Goal: Task Accomplishment & Management: Use online tool/utility

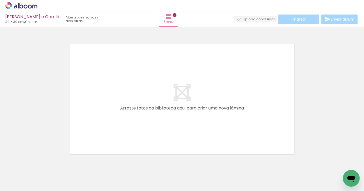
scroll to position [0, 1013]
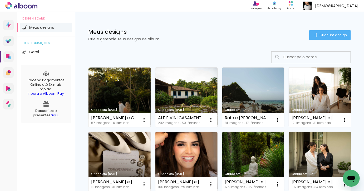
click at [122, 86] on link "Criado em [DATE]" at bounding box center [120, 97] width 62 height 60
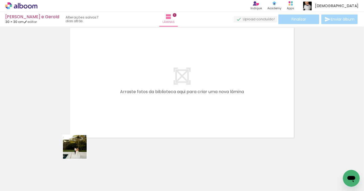
drag, startPoint x: 58, startPoint y: 172, endPoint x: 129, endPoint y: 113, distance: 92.8
click at [129, 113] on quentale-workspace at bounding box center [182, 95] width 364 height 191
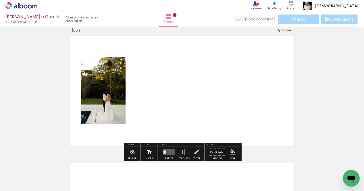
scroll to position [7, 0]
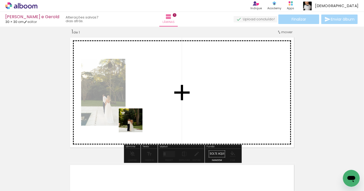
drag, startPoint x: 90, startPoint y: 173, endPoint x: 144, endPoint y: 118, distance: 77.2
click at [144, 118] on quentale-workspace at bounding box center [182, 95] width 364 height 191
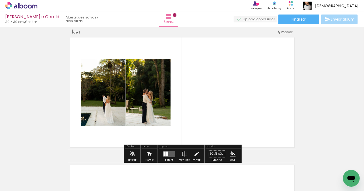
drag, startPoint x: 119, startPoint y: 172, endPoint x: 186, endPoint y: 110, distance: 91.6
click at [186, 110] on quentale-workspace at bounding box center [182, 95] width 364 height 191
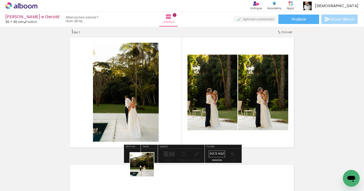
drag, startPoint x: 142, startPoint y: 179, endPoint x: 177, endPoint y: 118, distance: 70.1
click at [177, 118] on quentale-workspace at bounding box center [182, 95] width 364 height 191
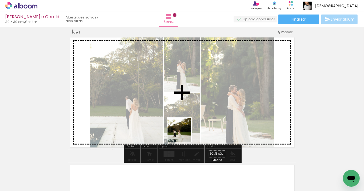
drag, startPoint x: 175, startPoint y: 173, endPoint x: 189, endPoint y: 115, distance: 59.2
click at [188, 117] on quentale-workspace at bounding box center [182, 95] width 364 height 191
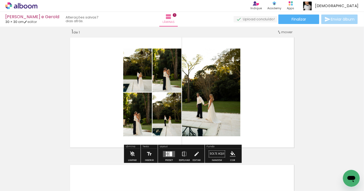
drag, startPoint x: 224, startPoint y: 175, endPoint x: 224, endPoint y: 129, distance: 46.4
click at [224, 129] on quentale-workspace at bounding box center [182, 95] width 364 height 191
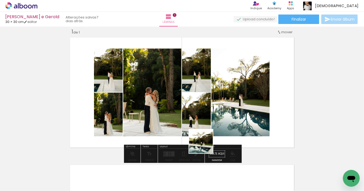
drag, startPoint x: 203, startPoint y: 178, endPoint x: 206, endPoint y: 119, distance: 59.1
click at [206, 119] on quentale-workspace at bounding box center [182, 95] width 364 height 191
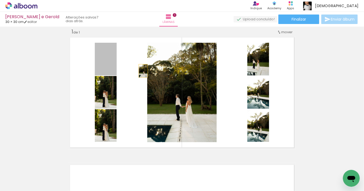
drag, startPoint x: 101, startPoint y: 67, endPoint x: 171, endPoint y: 81, distance: 71.7
click at [0, 0] on slot at bounding box center [0, 0] width 0 height 0
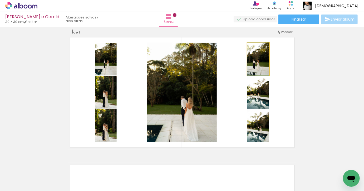
drag, startPoint x: 258, startPoint y: 66, endPoint x: 175, endPoint y: 101, distance: 89.8
click at [0, 0] on slot at bounding box center [0, 0] width 0 height 0
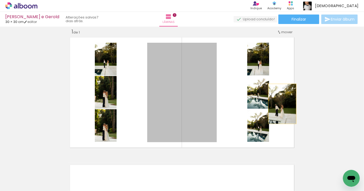
drag, startPoint x: 202, startPoint y: 104, endPoint x: 319, endPoint y: 103, distance: 117.1
click at [319, 103] on div "Inserir lâmina 1 de 1" at bounding box center [182, 149] width 364 height 255
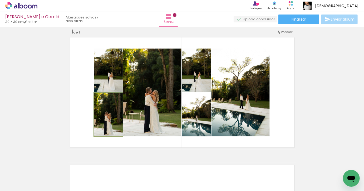
drag, startPoint x: 105, startPoint y: 120, endPoint x: 144, endPoint y: 112, distance: 40.4
click at [0, 0] on slot at bounding box center [0, 0] width 0 height 0
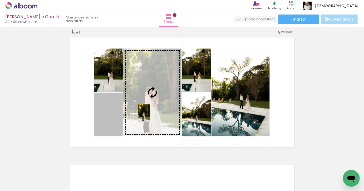
drag, startPoint x: 110, startPoint y: 125, endPoint x: 143, endPoint y: 113, distance: 35.0
click at [0, 0] on slot at bounding box center [0, 0] width 0 height 0
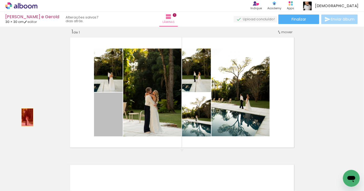
drag, startPoint x: 109, startPoint y: 122, endPoint x: 19, endPoint y: 117, distance: 90.0
click at [20, 117] on div "Inserir lâmina 1 de 1" at bounding box center [182, 149] width 364 height 255
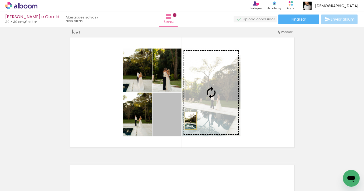
drag, startPoint x: 185, startPoint y: 121, endPoint x: 194, endPoint y: 120, distance: 8.7
click at [0, 0] on slot at bounding box center [0, 0] width 0 height 0
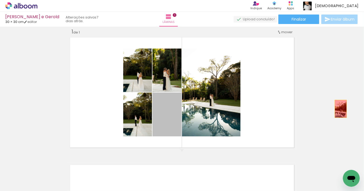
drag, startPoint x: 170, startPoint y: 127, endPoint x: 364, endPoint y: 113, distance: 195.1
click at [364, 113] on div "Inserir lâmina 1 de 1" at bounding box center [182, 149] width 364 height 255
drag, startPoint x: 169, startPoint y: 118, endPoint x: 295, endPoint y: 100, distance: 127.6
click at [296, 100] on quentale-layouter at bounding box center [182, 92] width 228 height 114
drag, startPoint x: 167, startPoint y: 122, endPoint x: 308, endPoint y: 80, distance: 147.0
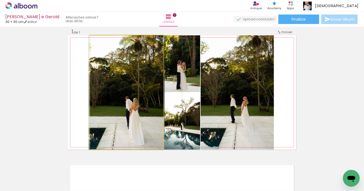
drag, startPoint x: 139, startPoint y: 113, endPoint x: 11, endPoint y: 111, distance: 128.2
click at [11, 111] on div "Inserir lâmina 1 de 1" at bounding box center [182, 149] width 364 height 255
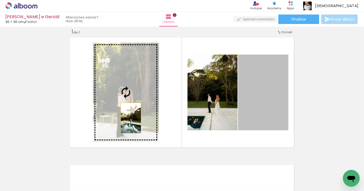
drag, startPoint x: 277, startPoint y: 108, endPoint x: 125, endPoint y: 118, distance: 151.9
click at [0, 0] on slot at bounding box center [0, 0] width 0 height 0
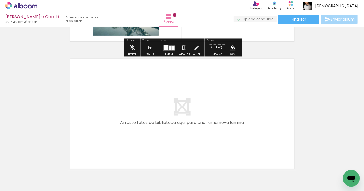
scroll to position [0, 145]
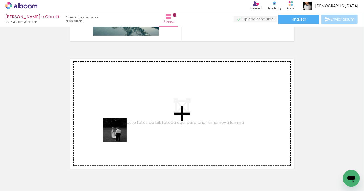
drag, startPoint x: 113, startPoint y: 173, endPoint x: 120, endPoint y: 124, distance: 49.4
click at [120, 124] on quentale-workspace at bounding box center [182, 95] width 364 height 191
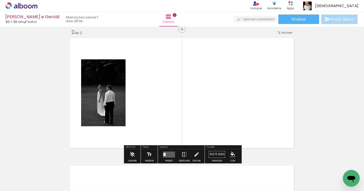
scroll to position [134, 0]
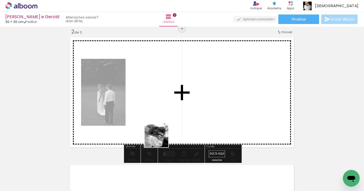
drag, startPoint x: 151, startPoint y: 168, endPoint x: 174, endPoint y: 87, distance: 83.7
click at [174, 88] on quentale-workspace at bounding box center [182, 95] width 364 height 191
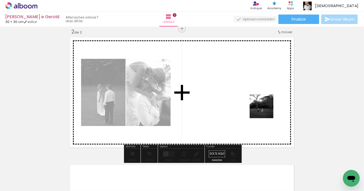
drag, startPoint x: 266, startPoint y: 179, endPoint x: 266, endPoint y: 107, distance: 71.7
click at [266, 107] on quentale-workspace at bounding box center [182, 95] width 364 height 191
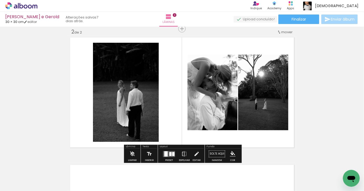
click at [166, 153] on div at bounding box center [166, 153] width 3 height 5
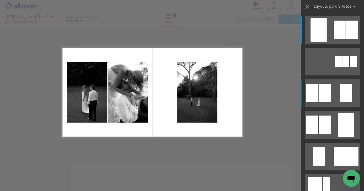
click at [337, 86] on quentale-layouter at bounding box center [332, 93] width 55 height 28
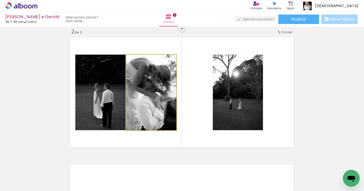
drag, startPoint x: 164, startPoint y: 103, endPoint x: 239, endPoint y: 99, distance: 74.9
click at [0, 0] on slot at bounding box center [0, 0] width 0 height 0
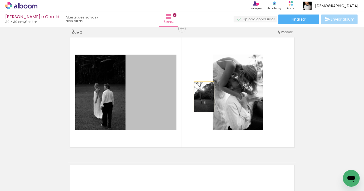
drag, startPoint x: 152, startPoint y: 97, endPoint x: 231, endPoint y: 97, distance: 78.3
click at [0, 0] on slot at bounding box center [0, 0] width 0 height 0
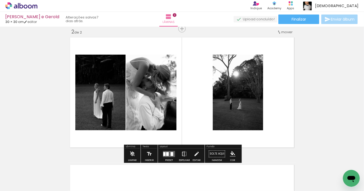
click at [182, 152] on iron-icon at bounding box center [185, 154] width 6 height 11
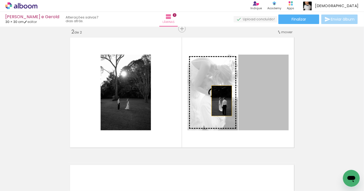
drag, startPoint x: 258, startPoint y: 103, endPoint x: 210, endPoint y: 100, distance: 48.6
click at [0, 0] on slot at bounding box center [0, 0] width 0 height 0
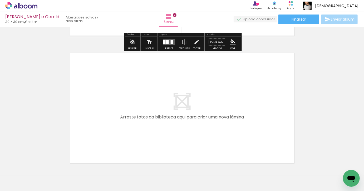
scroll to position [246, 0]
drag, startPoint x: 173, startPoint y: 177, endPoint x: 173, endPoint y: 121, distance: 56.2
click at [173, 121] on quentale-workspace at bounding box center [182, 95] width 364 height 191
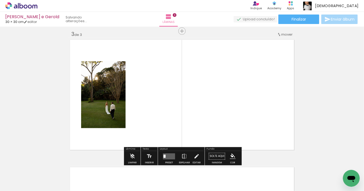
scroll to position [261, 0]
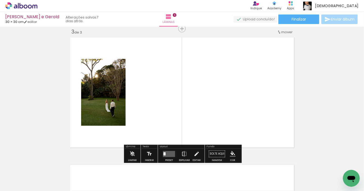
drag, startPoint x: 195, startPoint y: 176, endPoint x: 195, endPoint y: 124, distance: 52.7
click at [195, 125] on quentale-workspace at bounding box center [182, 95] width 364 height 191
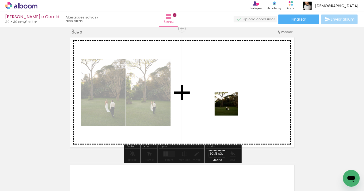
drag, startPoint x: 231, startPoint y: 173, endPoint x: 230, endPoint y: 104, distance: 69.4
click at [230, 104] on quentale-workspace at bounding box center [182, 95] width 364 height 191
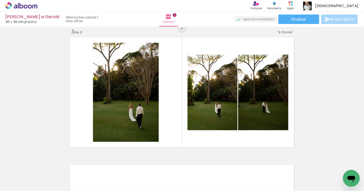
scroll to position [0, 317]
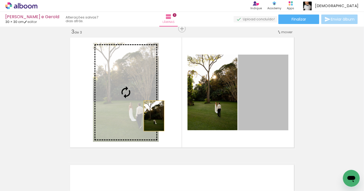
drag, startPoint x: 257, startPoint y: 116, endPoint x: 136, endPoint y: 115, distance: 120.5
click at [0, 0] on slot at bounding box center [0, 0] width 0 height 0
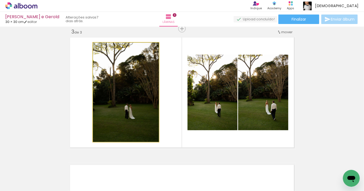
drag, startPoint x: 151, startPoint y: 115, endPoint x: 70, endPoint y: 108, distance: 81.5
click at [71, 108] on quentale-layouter at bounding box center [182, 92] width 228 height 114
drag, startPoint x: 144, startPoint y: 130, endPoint x: 52, endPoint y: 132, distance: 91.8
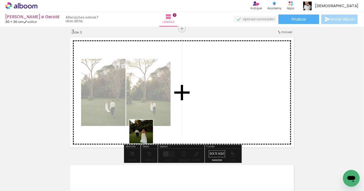
drag, startPoint x: 124, startPoint y: 176, endPoint x: 149, endPoint y: 128, distance: 54.1
click at [149, 128] on quentale-workspace at bounding box center [182, 95] width 364 height 191
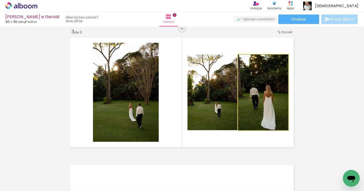
drag, startPoint x: 278, startPoint y: 105, endPoint x: 336, endPoint y: 104, distance: 58.0
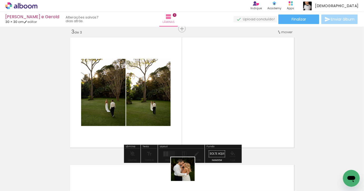
drag, startPoint x: 185, startPoint y: 175, endPoint x: 216, endPoint y: 127, distance: 57.0
click at [216, 127] on quentale-workspace at bounding box center [182, 95] width 364 height 191
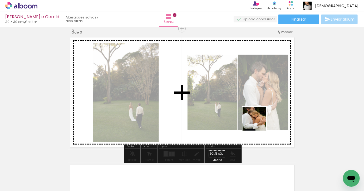
drag, startPoint x: 208, startPoint y: 173, endPoint x: 275, endPoint y: 108, distance: 93.4
click at [275, 108] on quentale-workspace at bounding box center [182, 95] width 364 height 191
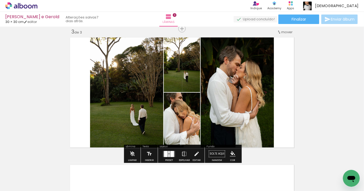
click at [171, 152] on div at bounding box center [173, 154] width 4 height 6
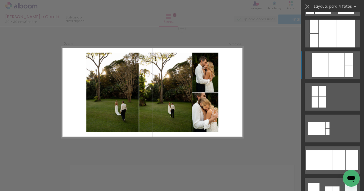
scroll to position [323, 0]
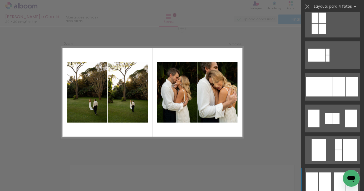
click at [325, 176] on div at bounding box center [325, 181] width 12 height 18
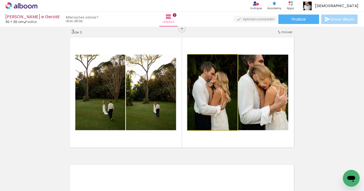
drag, startPoint x: 211, startPoint y: 110, endPoint x: 148, endPoint y: 112, distance: 63.3
click at [0, 0] on slot at bounding box center [0, 0] width 0 height 0
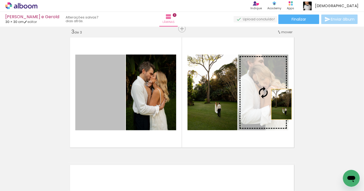
drag, startPoint x: 101, startPoint y: 107, endPoint x: 282, endPoint y: 104, distance: 180.9
click at [0, 0] on slot at bounding box center [0, 0] width 0 height 0
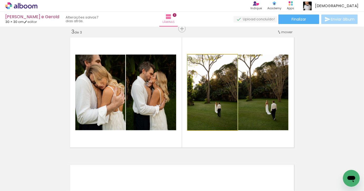
drag, startPoint x: 207, startPoint y: 103, endPoint x: 133, endPoint y: 103, distance: 73.3
click at [0, 0] on slot at bounding box center [0, 0] width 0 height 0
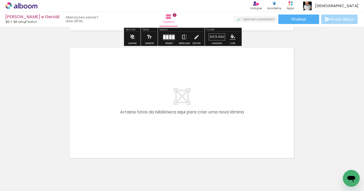
scroll to position [0, 460]
drag, startPoint x: 102, startPoint y: 175, endPoint x: 106, endPoint y: 166, distance: 9.6
click at [103, 170] on div at bounding box center [94, 173] width 17 height 26
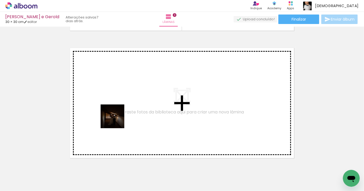
drag, startPoint x: 97, startPoint y: 172, endPoint x: 117, endPoint y: 120, distance: 55.4
click at [117, 120] on quentale-workspace at bounding box center [182, 95] width 364 height 191
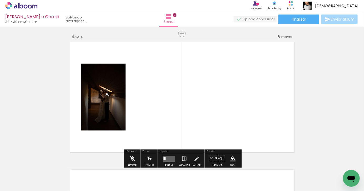
scroll to position [389, 0]
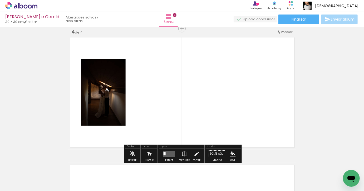
drag, startPoint x: 127, startPoint y: 172, endPoint x: 137, endPoint y: 136, distance: 37.0
click at [144, 128] on quentale-workspace at bounding box center [182, 95] width 364 height 191
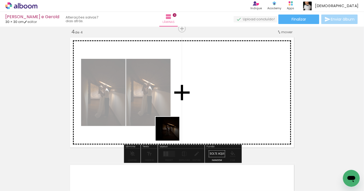
drag, startPoint x: 155, startPoint y: 173, endPoint x: 178, endPoint y: 119, distance: 59.1
click at [178, 119] on quentale-workspace at bounding box center [182, 95] width 364 height 191
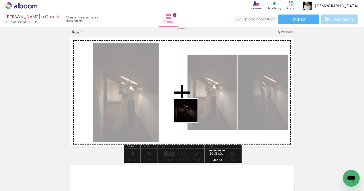
drag, startPoint x: 188, startPoint y: 180, endPoint x: 190, endPoint y: 108, distance: 72.0
click at [190, 108] on quentale-workspace at bounding box center [182, 95] width 364 height 191
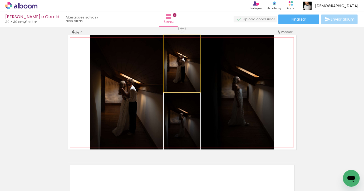
drag, startPoint x: 195, startPoint y: 77, endPoint x: 136, endPoint y: 116, distance: 70.6
click at [0, 0] on slot at bounding box center [0, 0] width 0 height 0
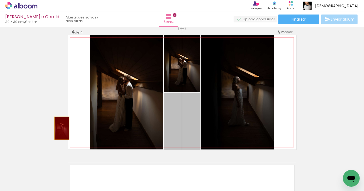
drag, startPoint x: 197, startPoint y: 138, endPoint x: 60, endPoint y: 127, distance: 138.1
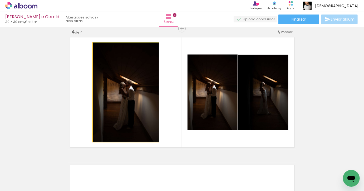
drag, startPoint x: 157, startPoint y: 100, endPoint x: 120, endPoint y: 90, distance: 38.0
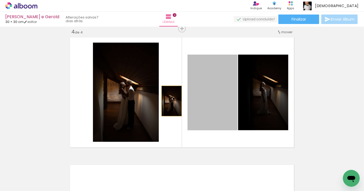
drag, startPoint x: 217, startPoint y: 103, endPoint x: 102, endPoint y: 102, distance: 115.2
click at [0, 0] on slot at bounding box center [0, 0] width 0 height 0
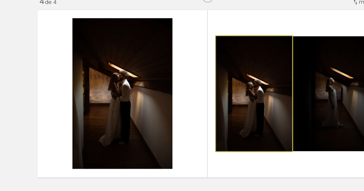
drag, startPoint x: 219, startPoint y: 86, endPoint x: 140, endPoint y: 87, distance: 78.8
click at [0, 0] on slot at bounding box center [0, 0] width 0 height 0
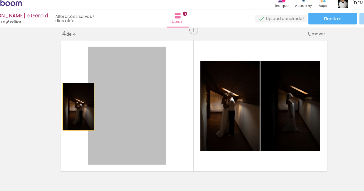
drag, startPoint x: 143, startPoint y: 93, endPoint x: 70, endPoint y: 86, distance: 73.4
click at [70, 86] on quentale-layouter at bounding box center [182, 92] width 228 height 114
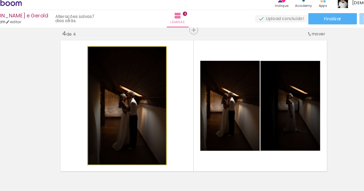
drag, startPoint x: 109, startPoint y: 86, endPoint x: 22, endPoint y: 78, distance: 87.1
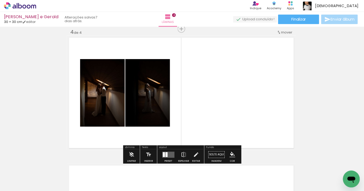
scroll to position [0, 0]
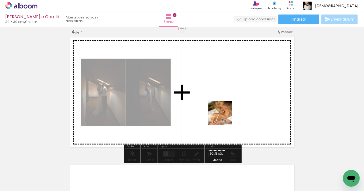
drag, startPoint x: 216, startPoint y: 173, endPoint x: 226, endPoint y: 110, distance: 64.3
click at [226, 112] on quentale-workspace at bounding box center [182, 95] width 364 height 191
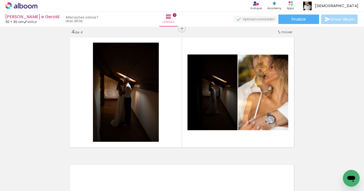
scroll to position [0, 602]
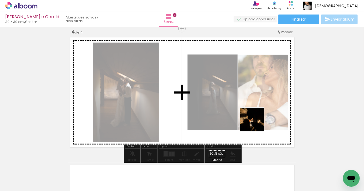
drag, startPoint x: 254, startPoint y: 181, endPoint x: 260, endPoint y: 95, distance: 85.6
click at [259, 95] on quentale-workspace at bounding box center [182, 95] width 364 height 191
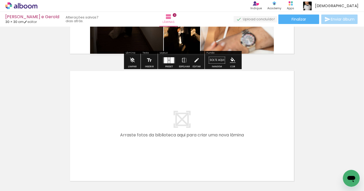
scroll to position [513, 0]
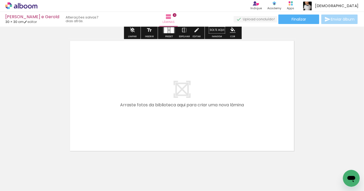
drag, startPoint x: 103, startPoint y: 173, endPoint x: 114, endPoint y: 121, distance: 53.3
click at [114, 121] on quentale-workspace at bounding box center [182, 95] width 364 height 191
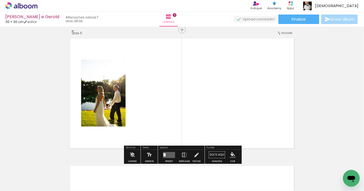
scroll to position [516, 0]
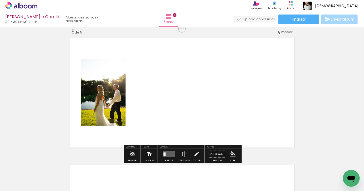
drag, startPoint x: 128, startPoint y: 175, endPoint x: 146, endPoint y: 99, distance: 77.6
click at [146, 99] on quentale-workspace at bounding box center [182, 95] width 364 height 191
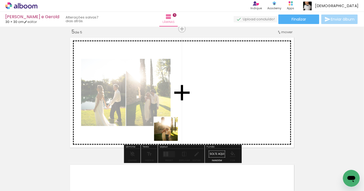
drag, startPoint x: 166, startPoint y: 149, endPoint x: 181, endPoint y: 107, distance: 44.8
click at [180, 108] on quentale-workspace at bounding box center [182, 95] width 364 height 191
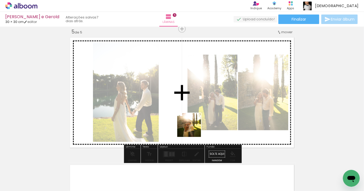
drag, startPoint x: 189, startPoint y: 170, endPoint x: 196, endPoint y: 111, distance: 59.4
click at [196, 112] on quentale-workspace at bounding box center [182, 95] width 364 height 191
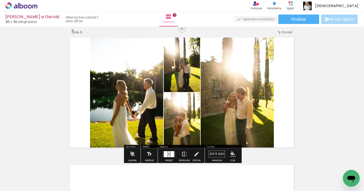
drag, startPoint x: 218, startPoint y: 176, endPoint x: 218, endPoint y: 103, distance: 72.5
click at [218, 103] on quentale-workspace at bounding box center [182, 95] width 364 height 191
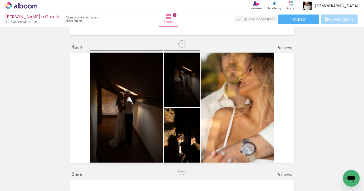
scroll to position [0, 1294]
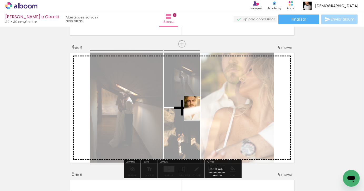
drag, startPoint x: 151, startPoint y: 173, endPoint x: 200, endPoint y: 112, distance: 79.1
click at [200, 112] on quentale-workspace at bounding box center [182, 95] width 364 height 191
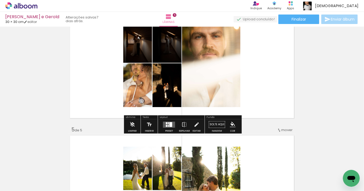
scroll to position [420, 0]
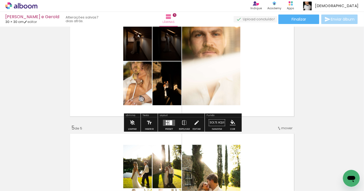
click at [168, 120] on div at bounding box center [168, 121] width 1 height 2
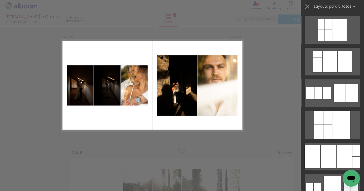
scroll to position [389, 0]
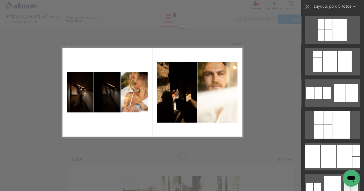
click at [340, 87] on div at bounding box center [340, 93] width 12 height 18
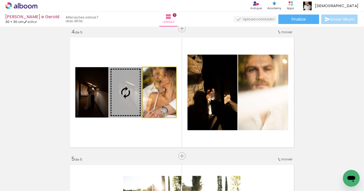
drag, startPoint x: 167, startPoint y: 99, endPoint x: 128, endPoint y: 97, distance: 39.9
click at [0, 0] on slot at bounding box center [0, 0] width 0 height 0
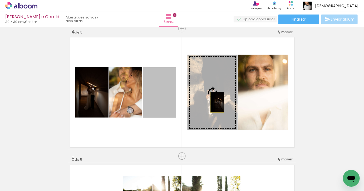
drag, startPoint x: 200, startPoint y: 102, endPoint x: 218, endPoint y: 102, distance: 17.1
click at [0, 0] on slot at bounding box center [0, 0] width 0 height 0
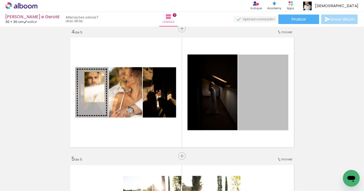
drag, startPoint x: 263, startPoint y: 111, endPoint x: 95, endPoint y: 87, distance: 170.1
click at [0, 0] on slot at bounding box center [0, 0] width 0 height 0
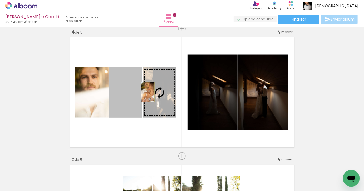
drag, startPoint x: 129, startPoint y: 92, endPoint x: 148, endPoint y: 92, distance: 19.2
click at [0, 0] on slot at bounding box center [0, 0] width 0 height 0
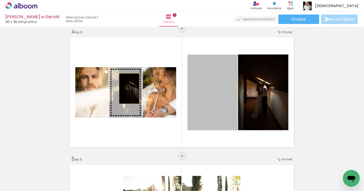
drag, startPoint x: 219, startPoint y: 104, endPoint x: 129, endPoint y: 89, distance: 91.0
click at [0, 0] on slot at bounding box center [0, 0] width 0 height 0
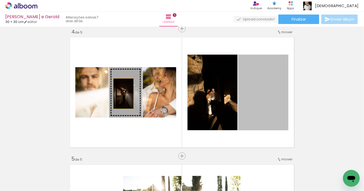
drag, startPoint x: 270, startPoint y: 94, endPoint x: 123, endPoint y: 94, distance: 146.3
click at [0, 0] on slot at bounding box center [0, 0] width 0 height 0
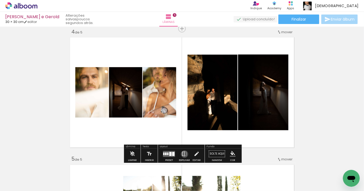
click at [184, 154] on iron-icon at bounding box center [185, 154] width 6 height 11
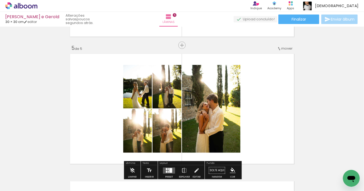
scroll to position [496, 0]
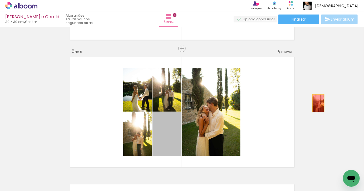
drag, startPoint x: 171, startPoint y: 140, endPoint x: 319, endPoint y: 103, distance: 152.7
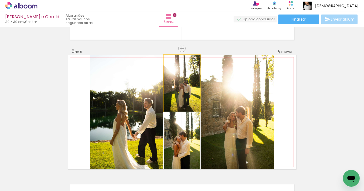
drag, startPoint x: 191, startPoint y: 92, endPoint x: 235, endPoint y: 92, distance: 43.8
click at [0, 0] on slot at bounding box center [0, 0] width 0 height 0
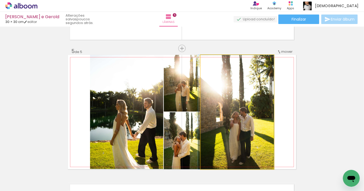
drag, startPoint x: 239, startPoint y: 117, endPoint x: 235, endPoint y: 120, distance: 5.3
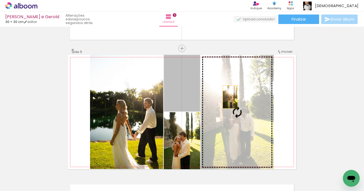
drag, startPoint x: 191, startPoint y: 92, endPoint x: 239, endPoint y: 99, distance: 48.5
click at [0, 0] on slot at bounding box center [0, 0] width 0 height 0
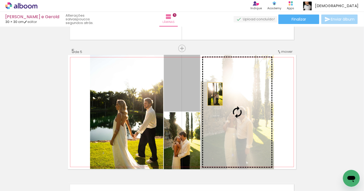
drag, startPoint x: 181, startPoint y: 94, endPoint x: 242, endPoint y: 102, distance: 61.0
click at [0, 0] on slot at bounding box center [0, 0] width 0 height 0
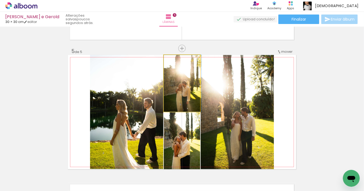
drag, startPoint x: 191, startPoint y: 87, endPoint x: 248, endPoint y: 93, distance: 57.5
click at [0, 0] on slot at bounding box center [0, 0] width 0 height 0
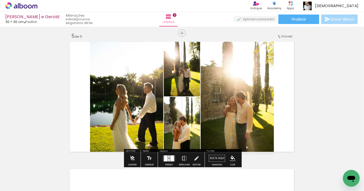
scroll to position [513, 0]
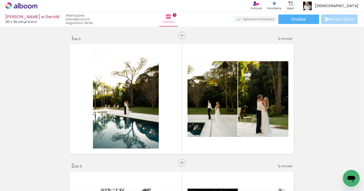
scroll to position [0, 616]
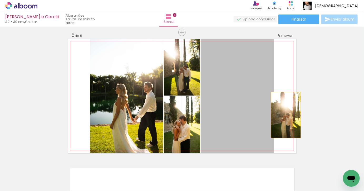
drag, startPoint x: 228, startPoint y: 115, endPoint x: 291, endPoint y: 115, distance: 62.8
click at [291, 115] on quentale-layouter at bounding box center [182, 96] width 228 height 114
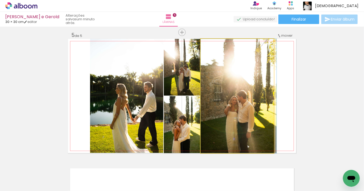
drag, startPoint x: 244, startPoint y: 126, endPoint x: 308, endPoint y: 108, distance: 66.2
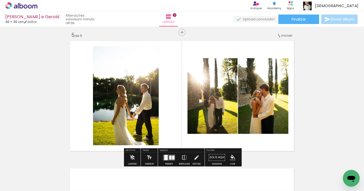
drag, startPoint x: 265, startPoint y: 174, endPoint x: 245, endPoint y: 99, distance: 77.7
click at [245, 99] on quentale-workspace at bounding box center [182, 95] width 364 height 191
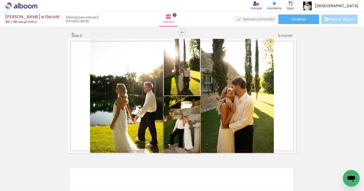
drag, startPoint x: 191, startPoint y: 123, endPoint x: 224, endPoint y: 112, distance: 34.7
click at [0, 0] on slot at bounding box center [0, 0] width 0 height 0
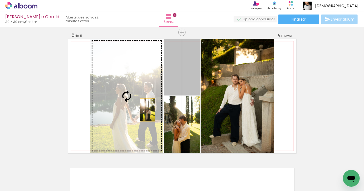
drag, startPoint x: 190, startPoint y: 87, endPoint x: 146, endPoint y: 111, distance: 50.3
click at [0, 0] on slot at bounding box center [0, 0] width 0 height 0
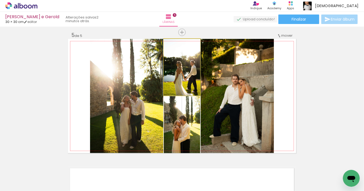
click at [193, 77] on quentale-photo at bounding box center [182, 67] width 36 height 57
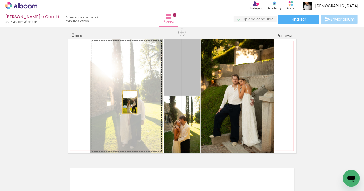
drag, startPoint x: 185, startPoint y: 85, endPoint x: 130, endPoint y: 102, distance: 57.3
click at [0, 0] on slot at bounding box center [0, 0] width 0 height 0
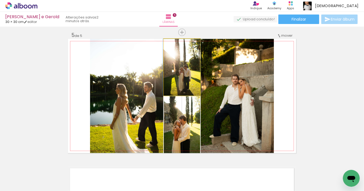
drag, startPoint x: 189, startPoint y: 83, endPoint x: 145, endPoint y: 107, distance: 50.5
click at [0, 0] on slot at bounding box center [0, 0] width 0 height 0
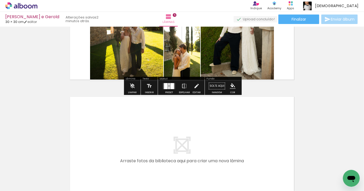
scroll to position [585, 0]
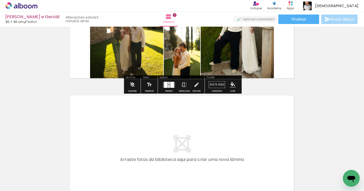
drag, startPoint x: 156, startPoint y: 177, endPoint x: 155, endPoint y: 127, distance: 50.6
click at [155, 127] on quentale-workspace at bounding box center [182, 95] width 364 height 191
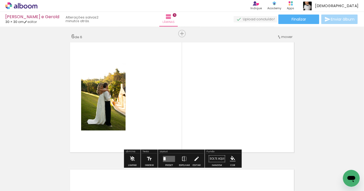
scroll to position [643, 0]
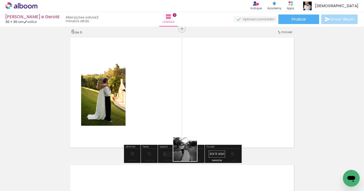
drag, startPoint x: 189, startPoint y: 171, endPoint x: 189, endPoint y: 122, distance: 49.3
click at [189, 122] on quentale-workspace at bounding box center [182, 95] width 364 height 191
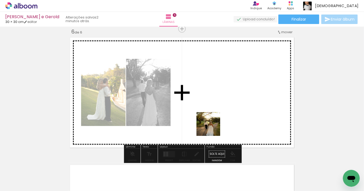
drag, startPoint x: 218, startPoint y: 174, endPoint x: 211, endPoint y: 121, distance: 53.4
click at [211, 121] on quentale-workspace at bounding box center [182, 95] width 364 height 191
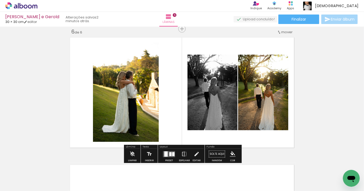
drag, startPoint x: 252, startPoint y: 172, endPoint x: 252, endPoint y: 127, distance: 44.8
click at [252, 128] on quentale-workspace at bounding box center [182, 95] width 364 height 191
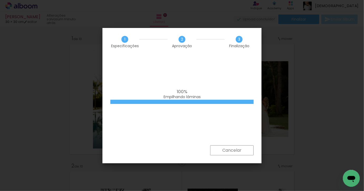
scroll to position [0, 1363]
